Goal: Navigation & Orientation: Find specific page/section

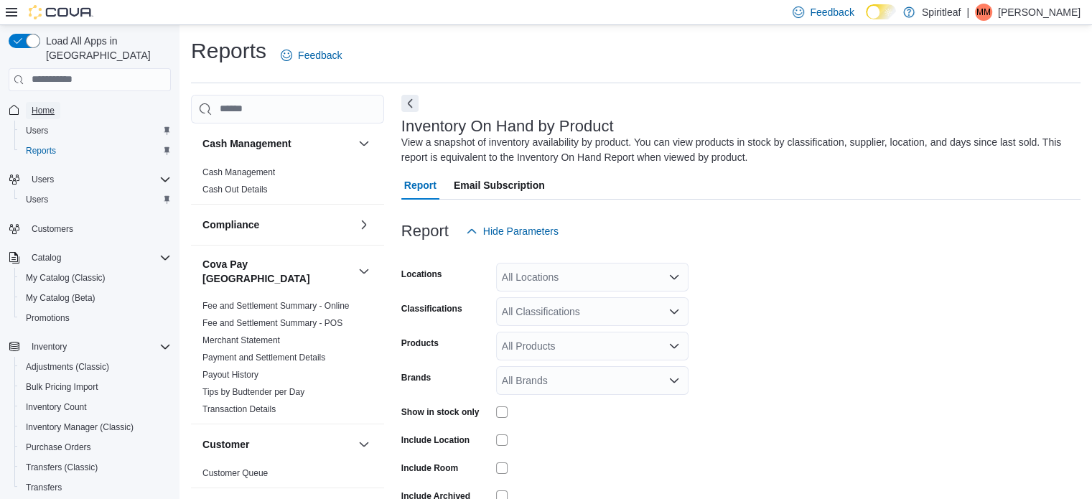
click at [46, 105] on span "Home" at bounding box center [43, 110] width 23 height 11
